Goal: Find specific page/section: Find specific page/section

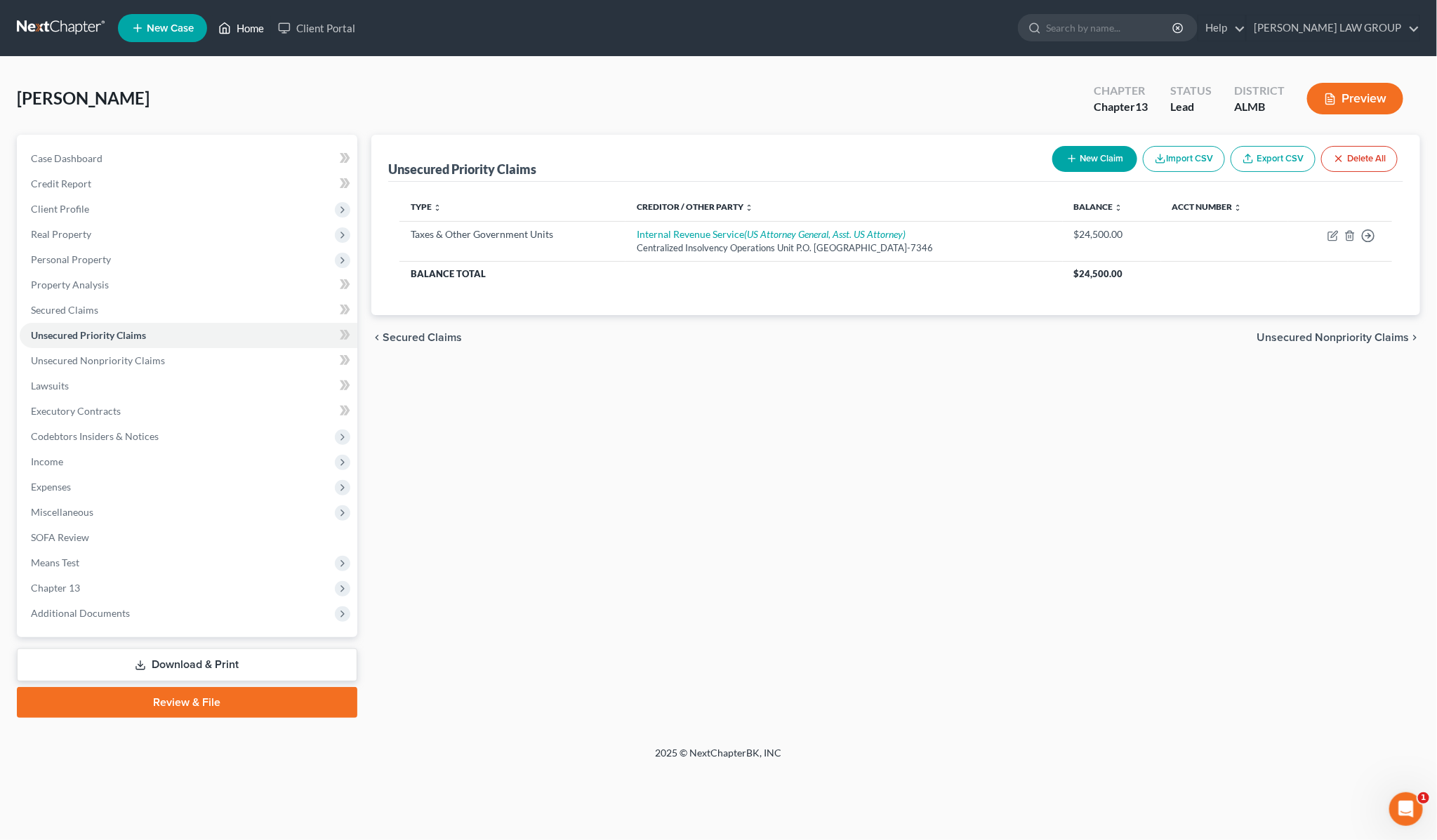
click at [248, 28] on link "Home" at bounding box center [241, 27] width 60 height 25
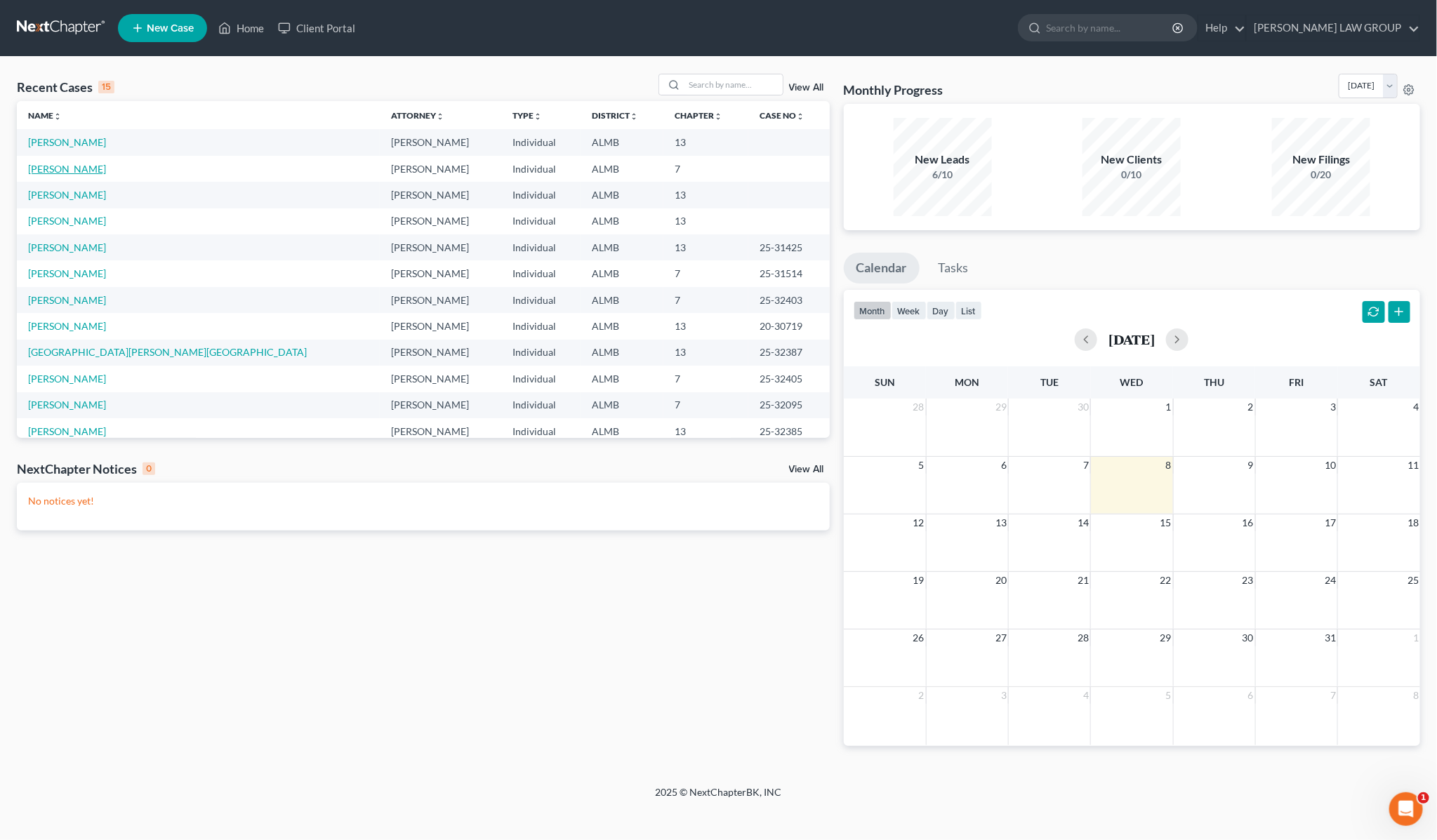
click at [73, 170] on link "[PERSON_NAME]" at bounding box center [67, 168] width 78 height 12
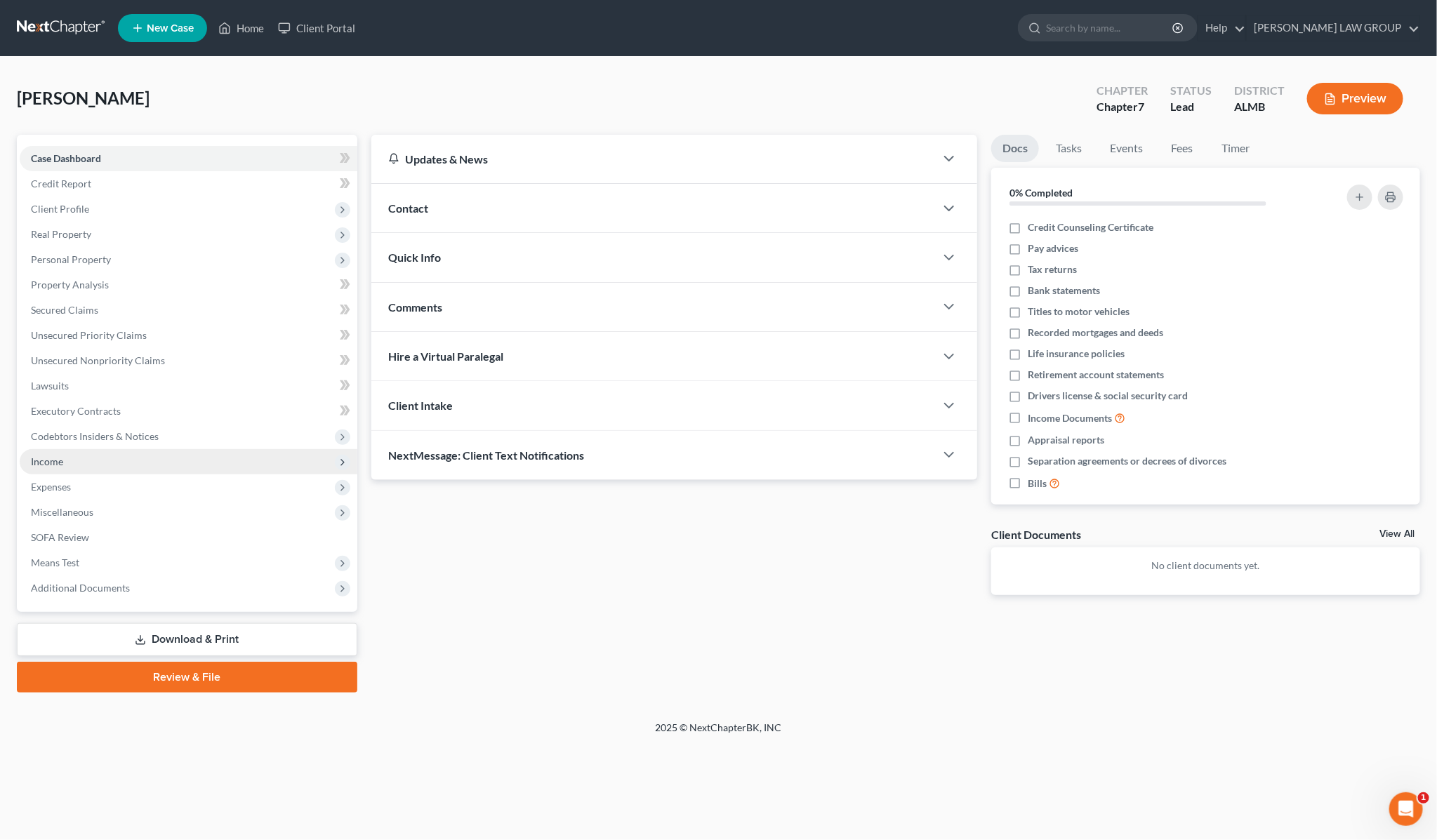
click at [71, 472] on span "Income" at bounding box center [188, 461] width 337 height 25
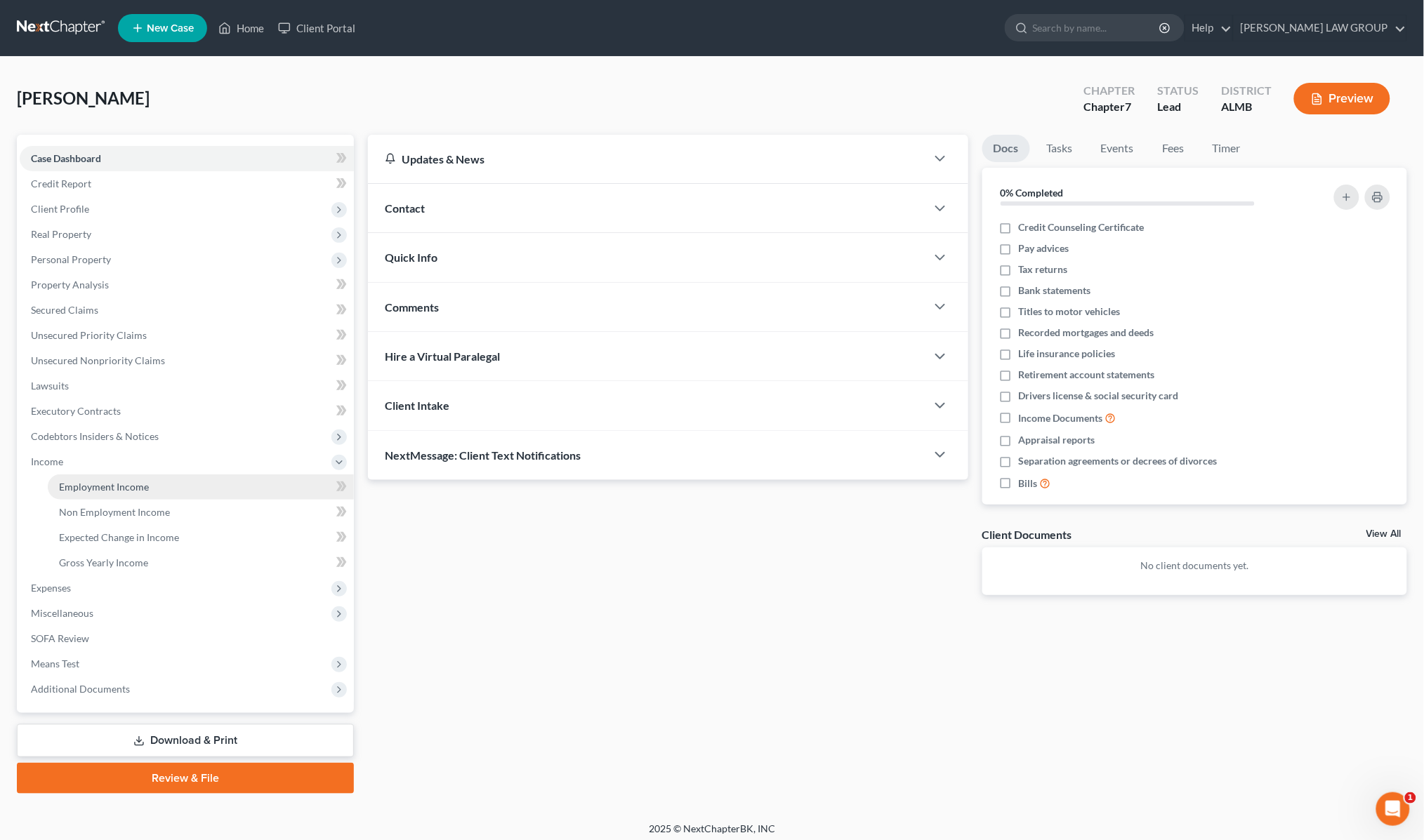
click at [89, 485] on span "Employment Income" at bounding box center [104, 486] width 90 height 12
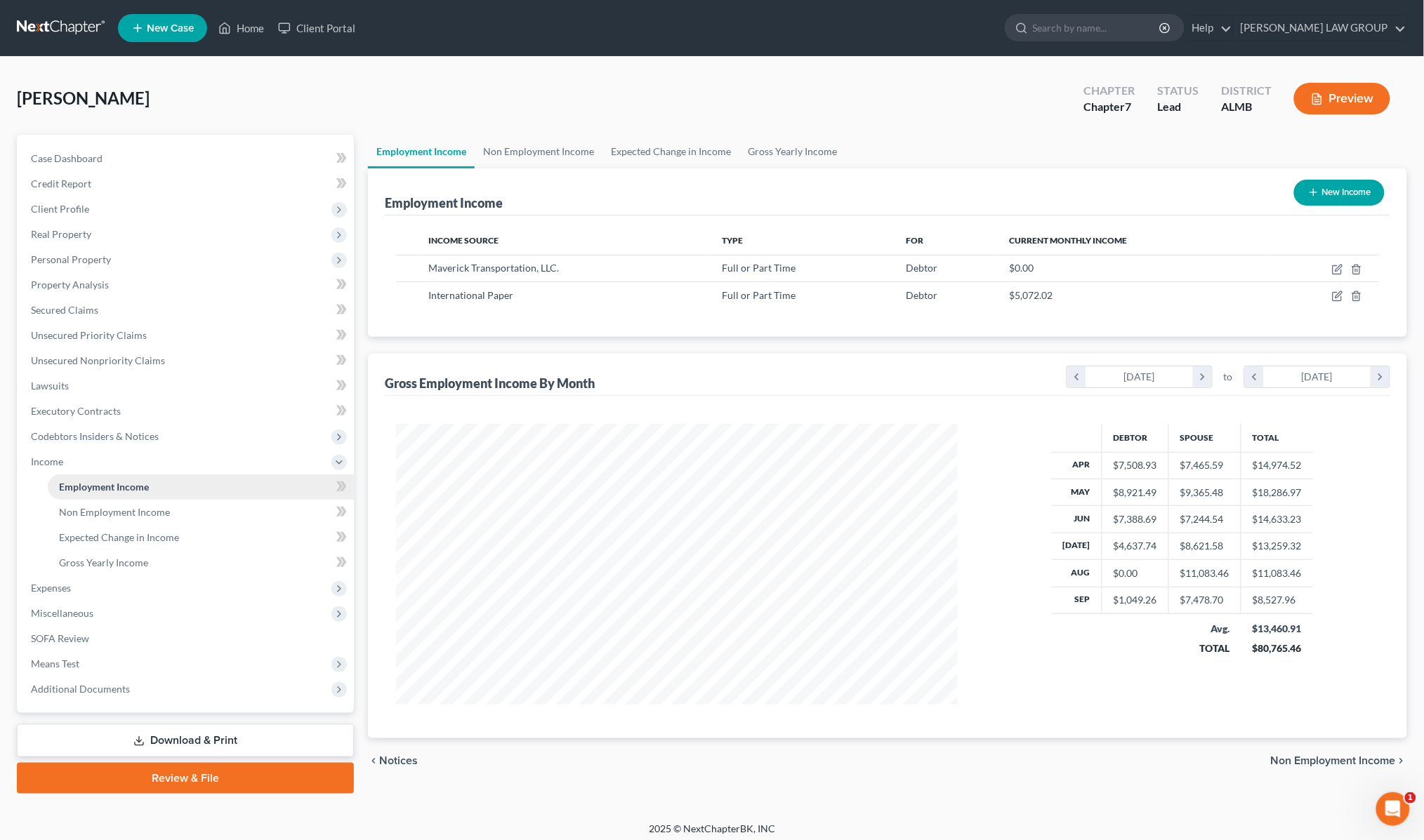
scroll to position [280, 591]
click at [86, 667] on span "Means Test" at bounding box center [186, 663] width 334 height 25
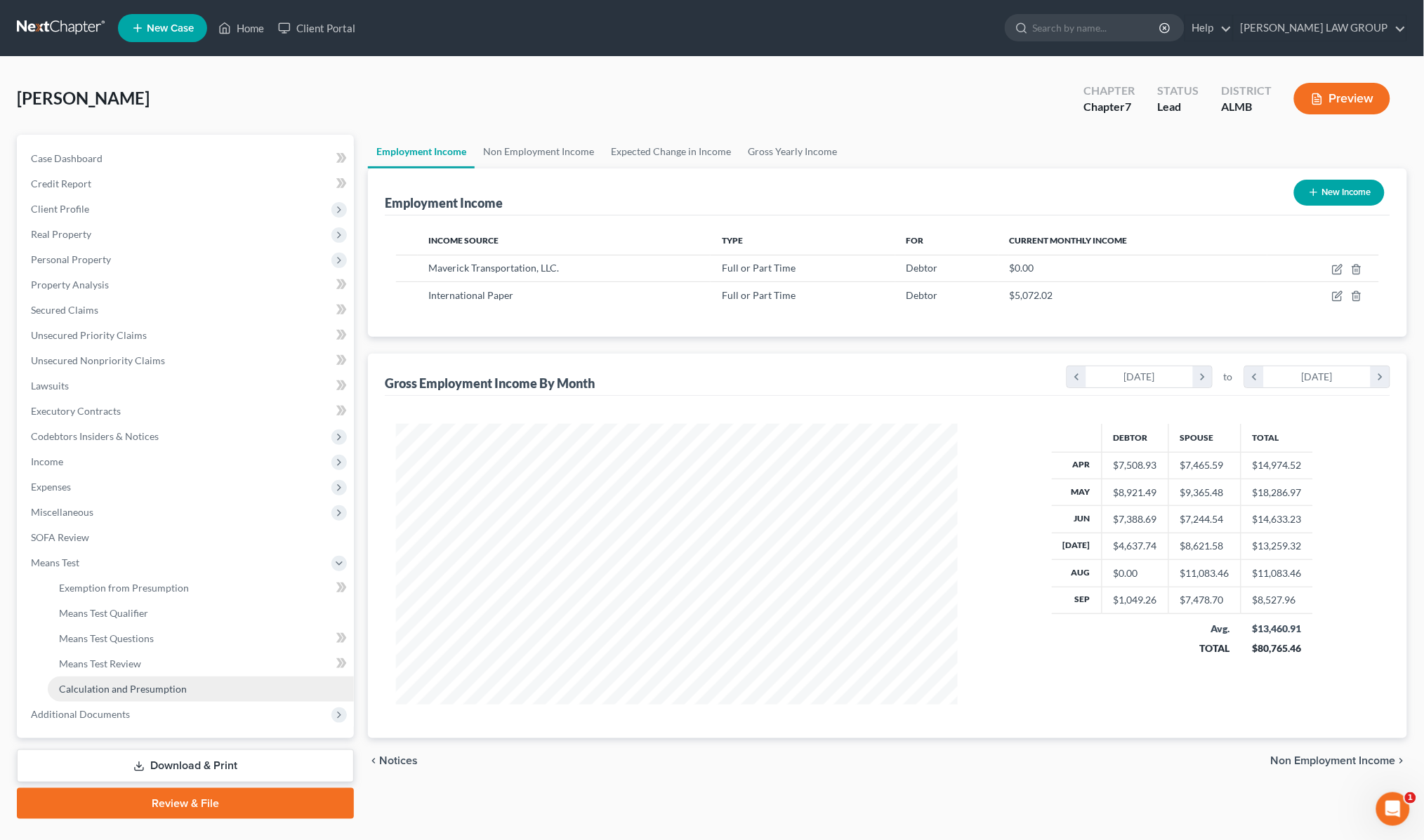
click at [105, 682] on span "Calculation and Presumption" at bounding box center [123, 688] width 128 height 12
